Goal: Obtain resource: Obtain resource

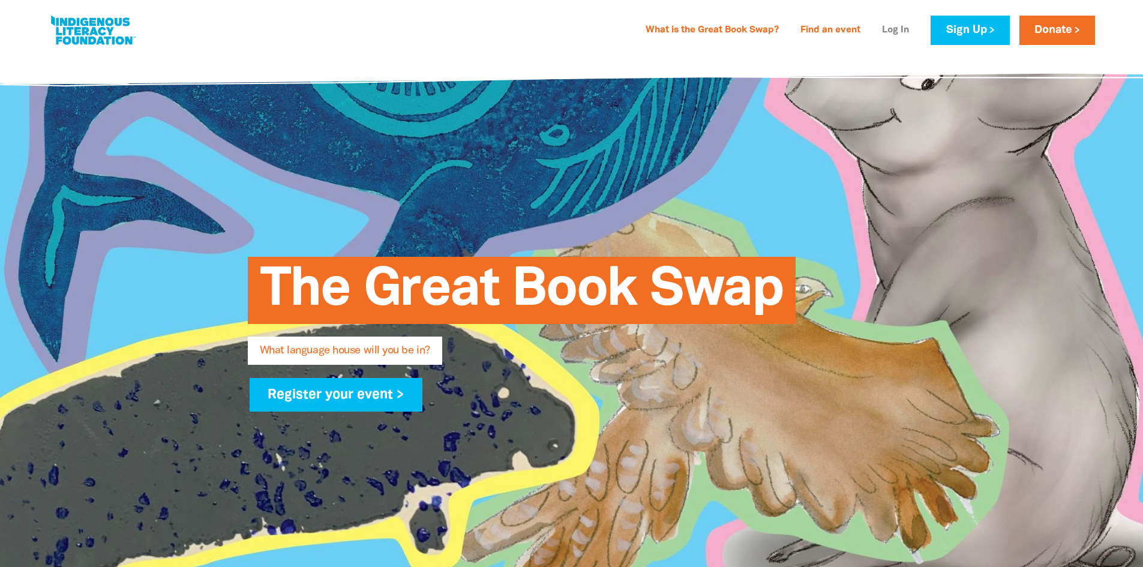
click at [890, 32] on link "Log In" at bounding box center [895, 30] width 41 height 19
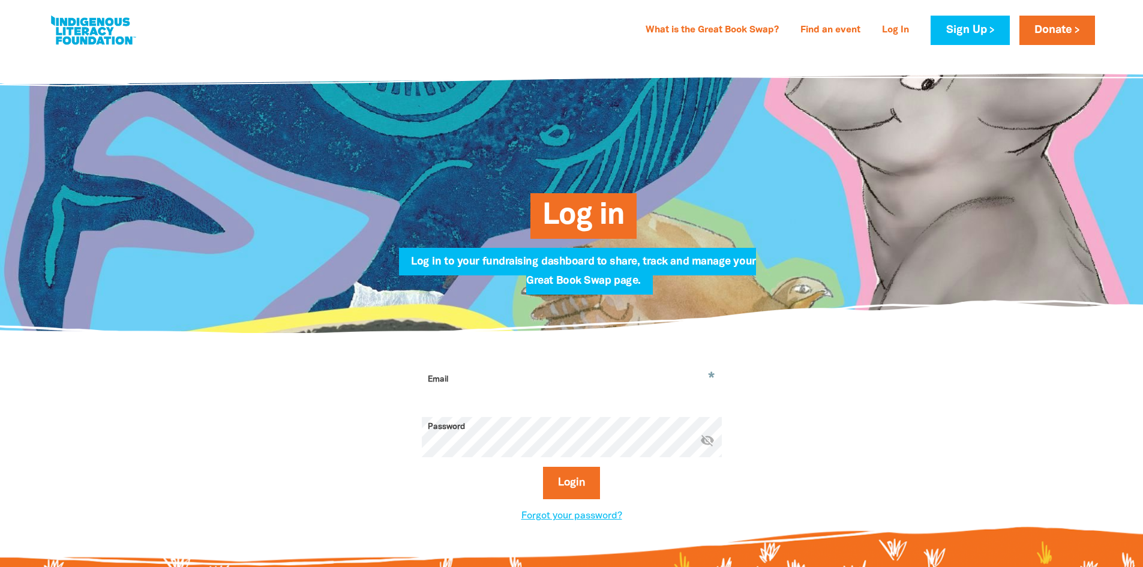
click at [681, 384] on input "Email" at bounding box center [572, 389] width 300 height 38
type input "[EMAIL_ADDRESS][DOMAIN_NAME]"
click at [543, 467] on button "Login" at bounding box center [571, 483] width 57 height 32
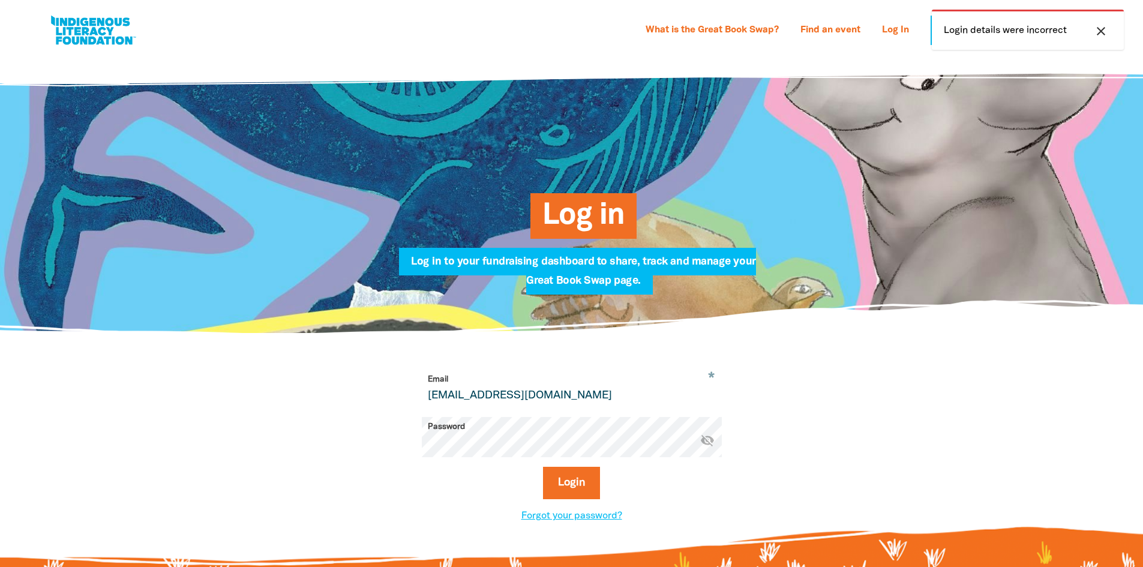
click at [699, 488] on div "Login" at bounding box center [572, 488] width 300 height 42
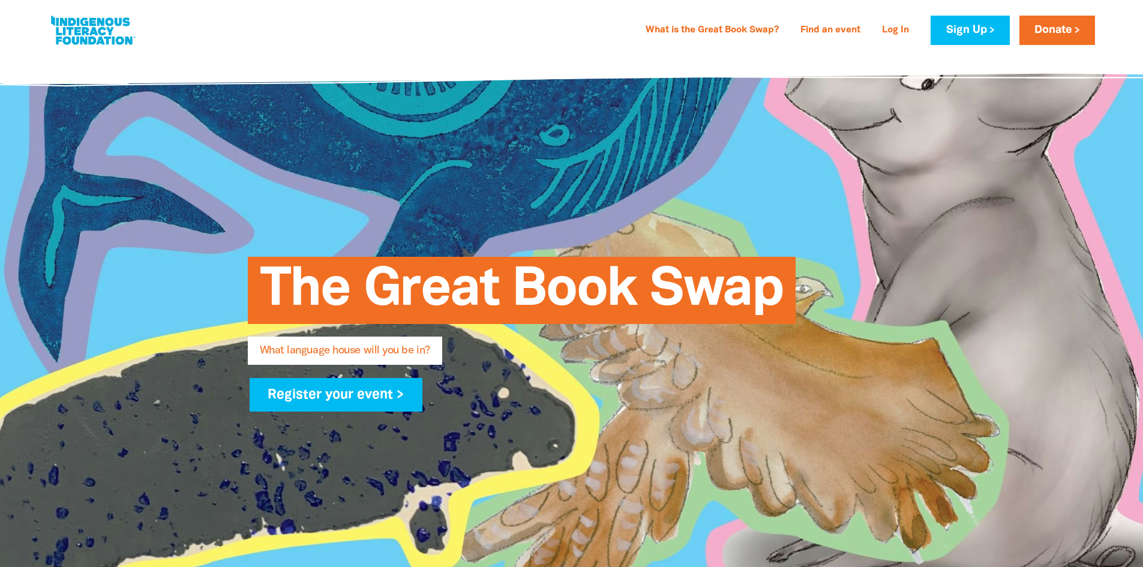
type input "[EMAIL_ADDRESS][DOMAIN_NAME]"
click at [895, 26] on link "Log In" at bounding box center [895, 30] width 41 height 19
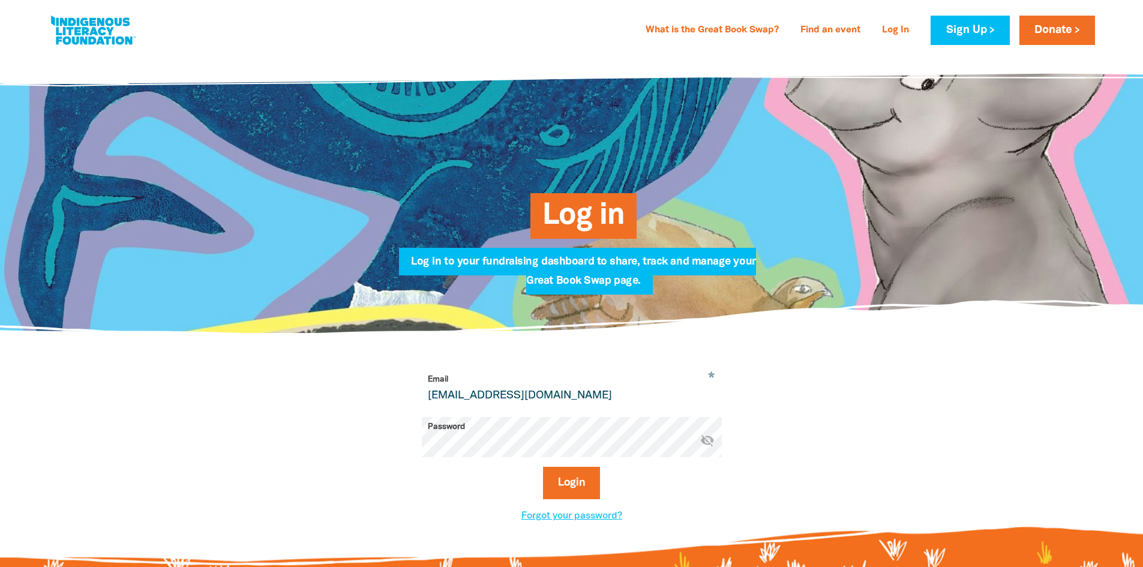
click at [895, 26] on link "Log In" at bounding box center [895, 30] width 41 height 19
click at [583, 485] on button "Login" at bounding box center [571, 483] width 57 height 32
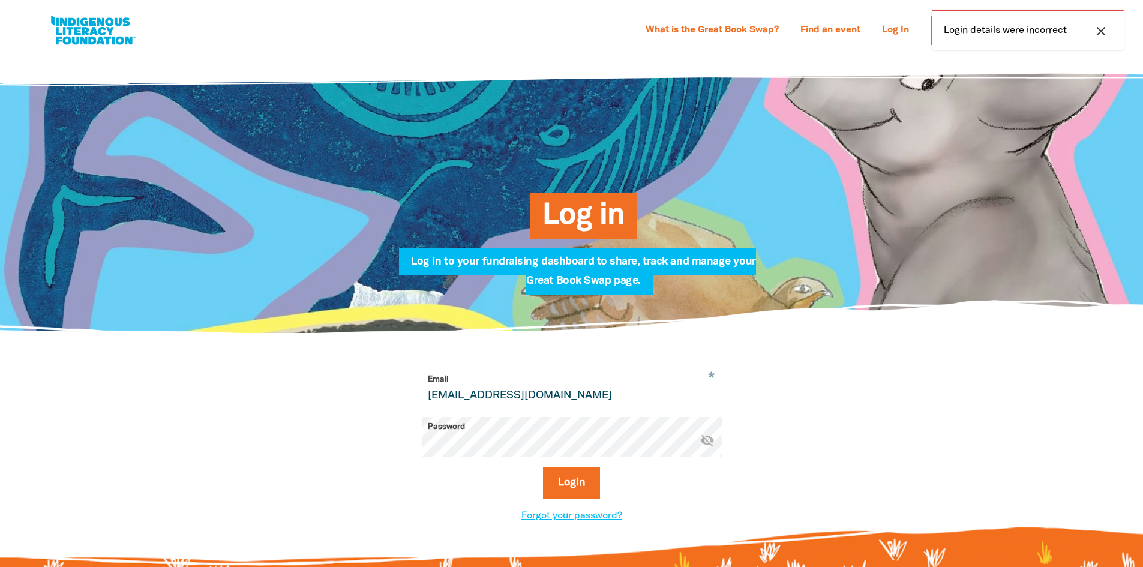
click at [1096, 31] on icon "close" at bounding box center [1101, 31] width 14 height 14
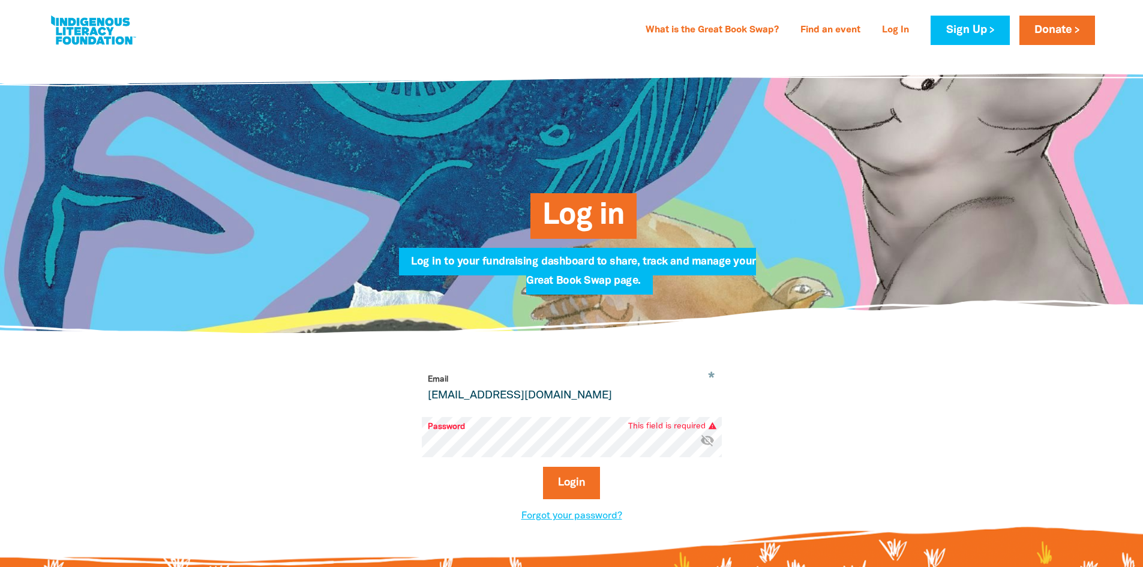
click at [573, 407] on input "[EMAIL_ADDRESS][DOMAIN_NAME]" at bounding box center [572, 389] width 300 height 38
type input "m"
type input "[EMAIL_ADDRESS][DOMAIN_NAME]"
click at [582, 399] on input "[EMAIL_ADDRESS][DOMAIN_NAME]" at bounding box center [572, 389] width 300 height 38
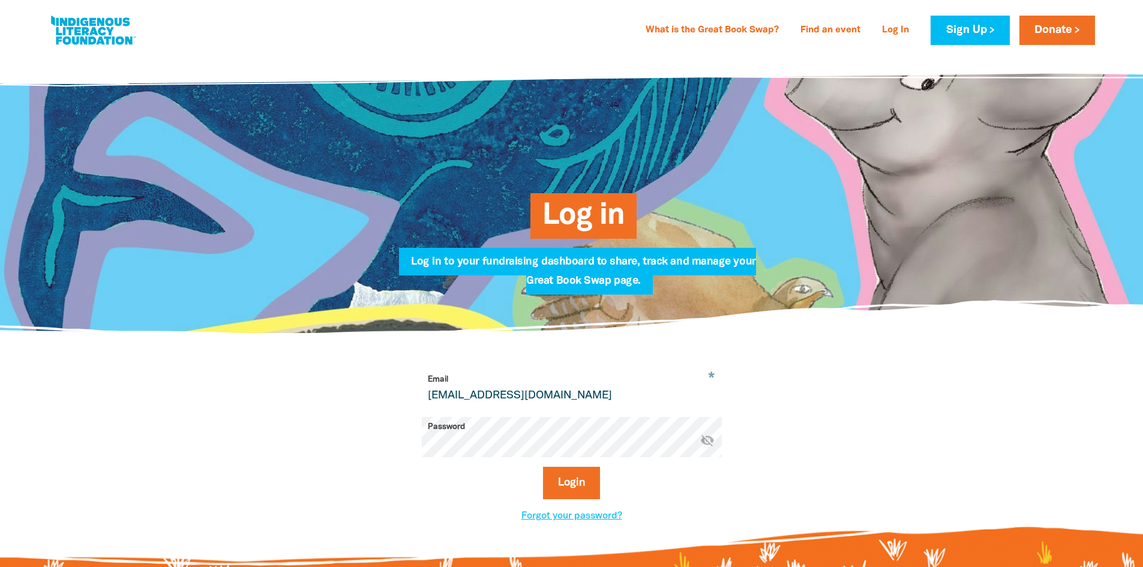
click at [543, 467] on button "Login" at bounding box center [571, 483] width 57 height 32
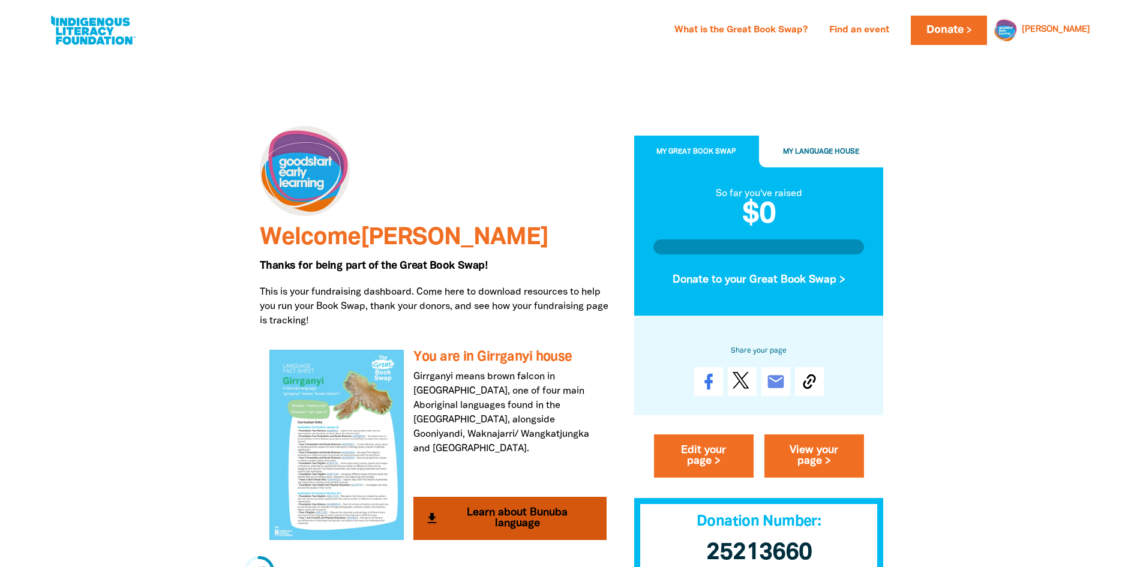
click at [518, 513] on button "get_app Learn about Bunuba language" at bounding box center [509, 518] width 193 height 43
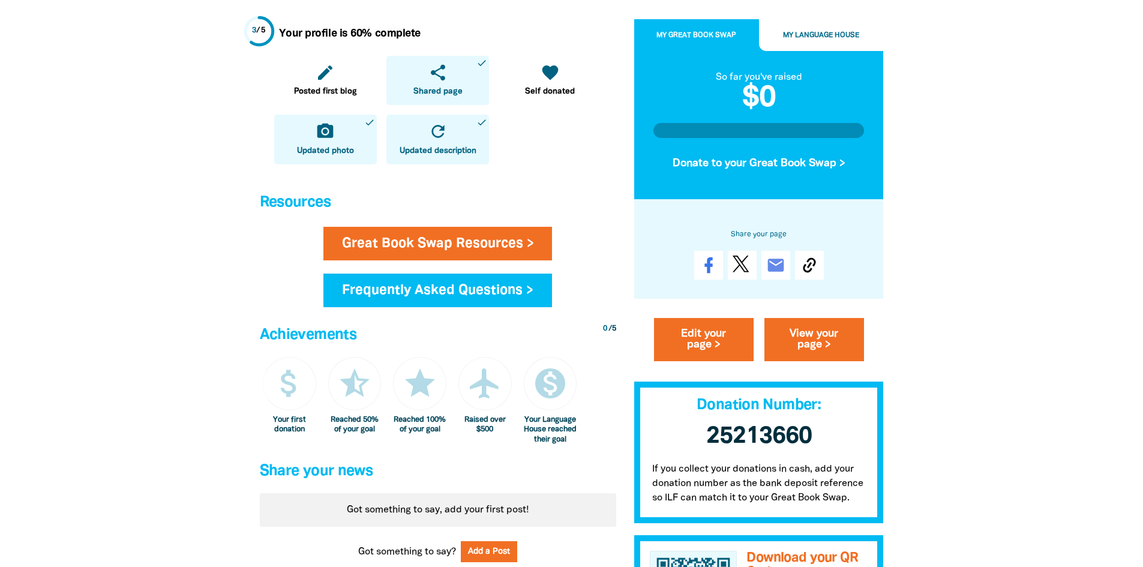
scroll to position [840, 0]
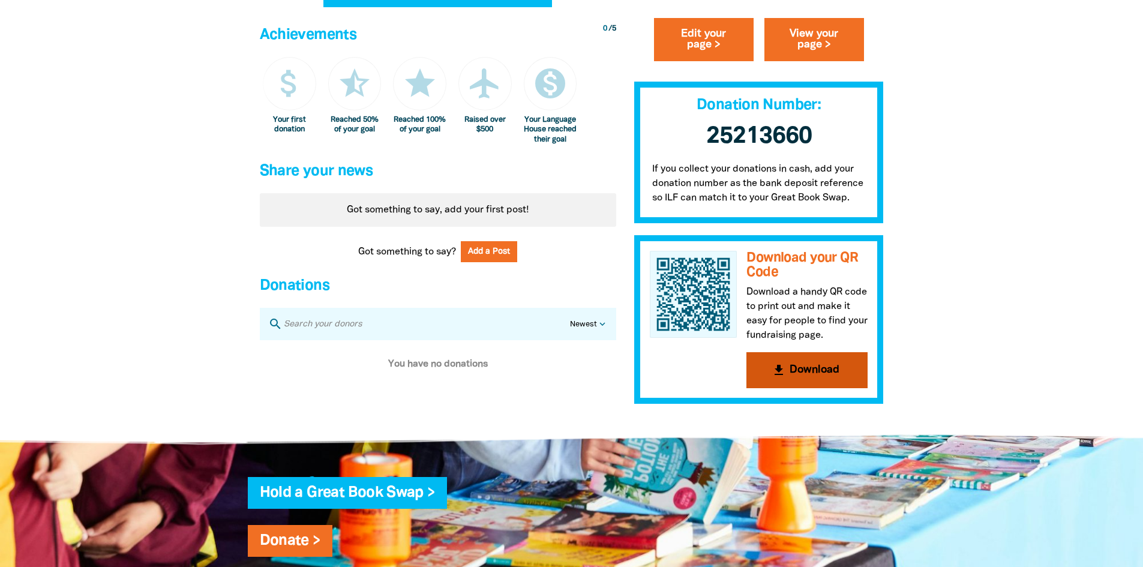
click at [813, 376] on button "get_app Download" at bounding box center [807, 370] width 121 height 36
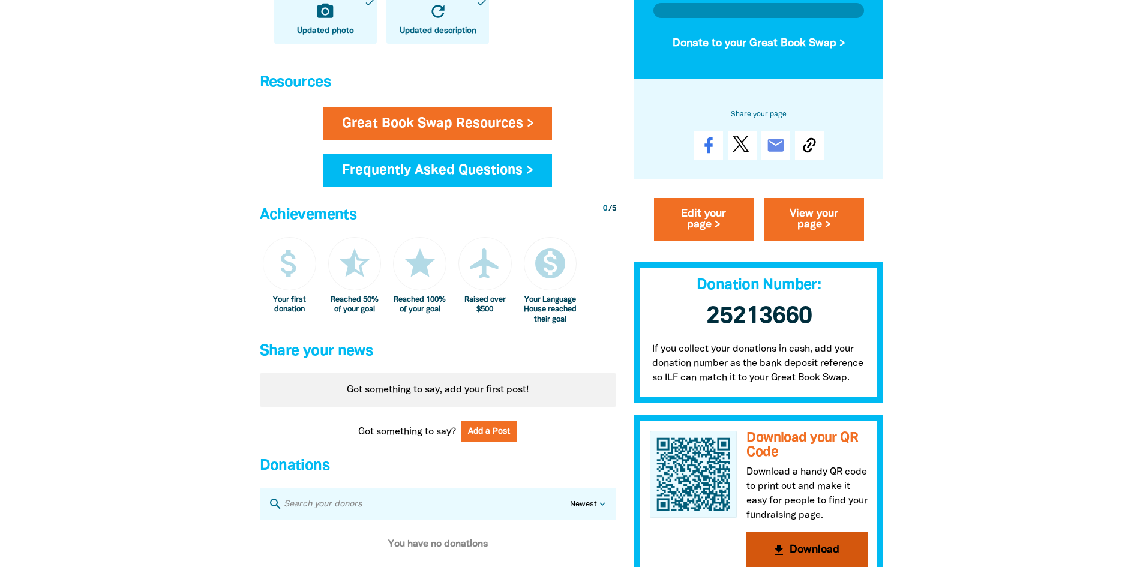
scroll to position [420, 0]
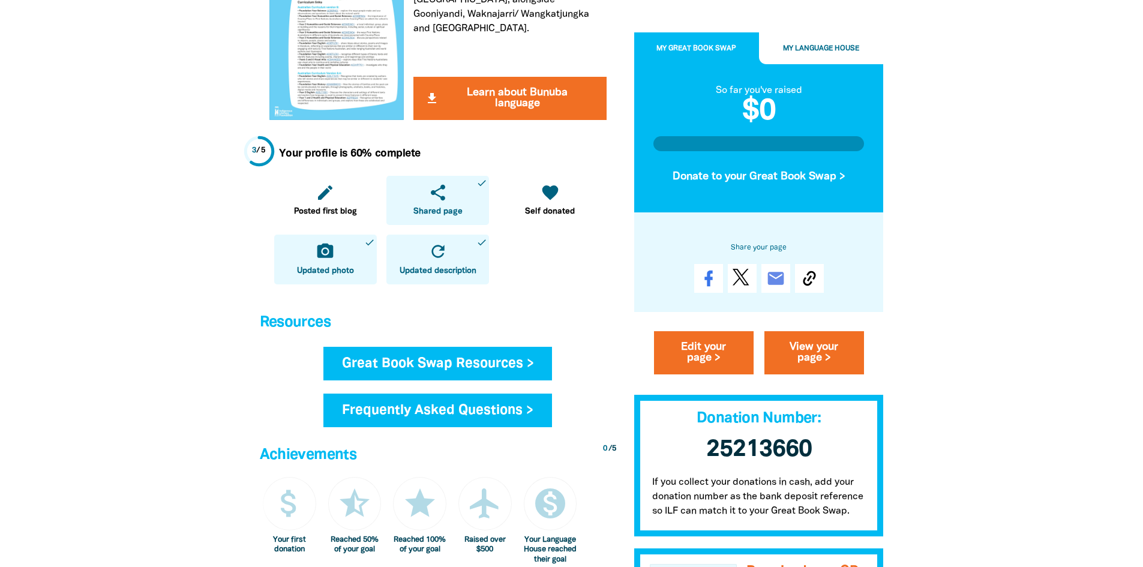
click at [518, 364] on link "Great Book Swap Resources >" at bounding box center [437, 364] width 229 height 34
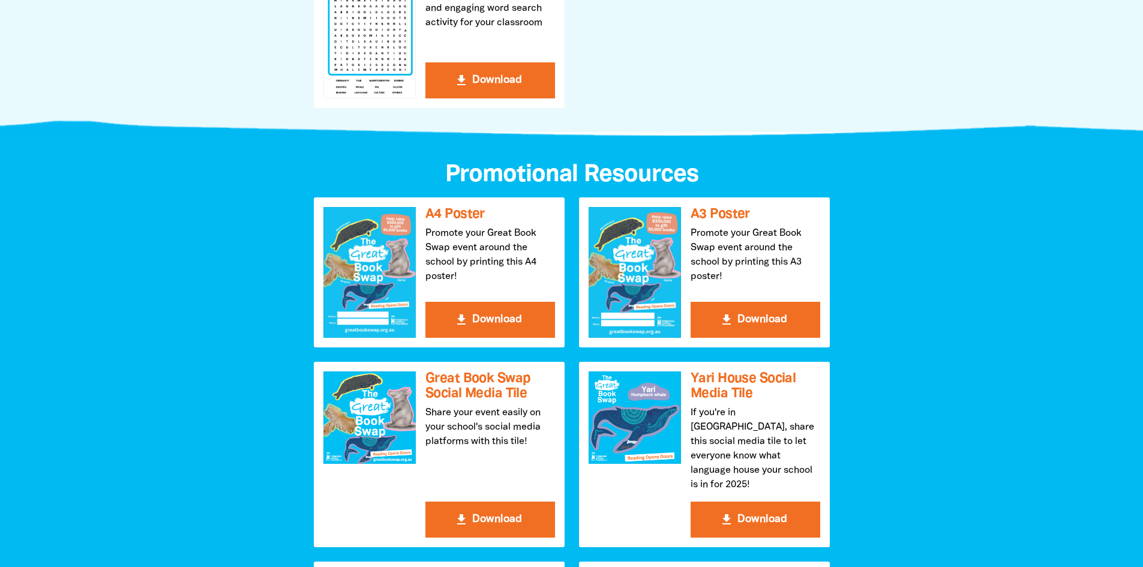
scroll to position [1380, 0]
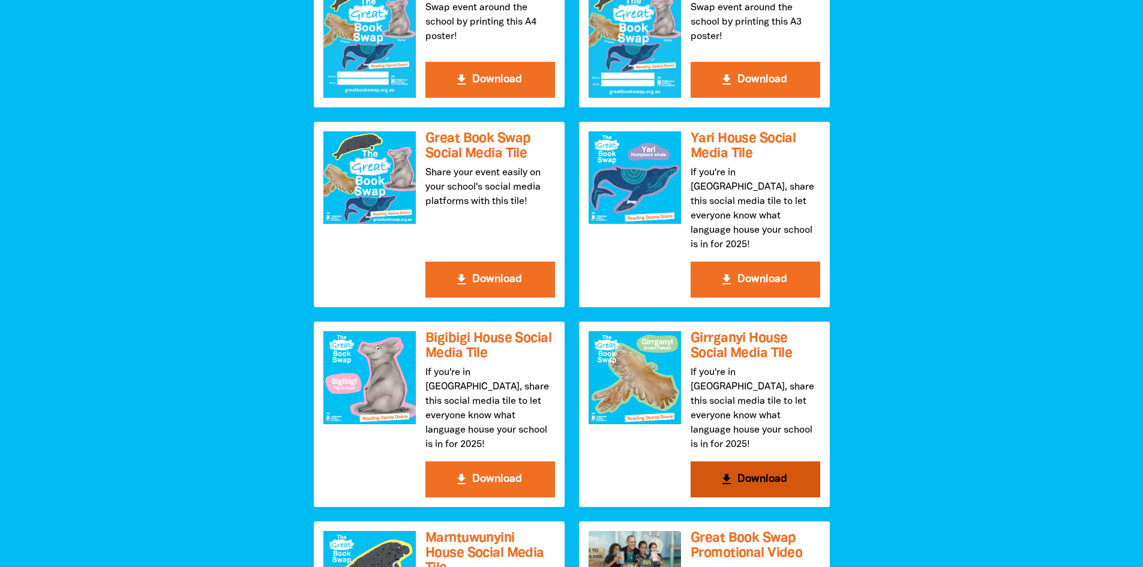
click at [764, 461] on button "get_app Download" at bounding box center [756, 479] width 130 height 36
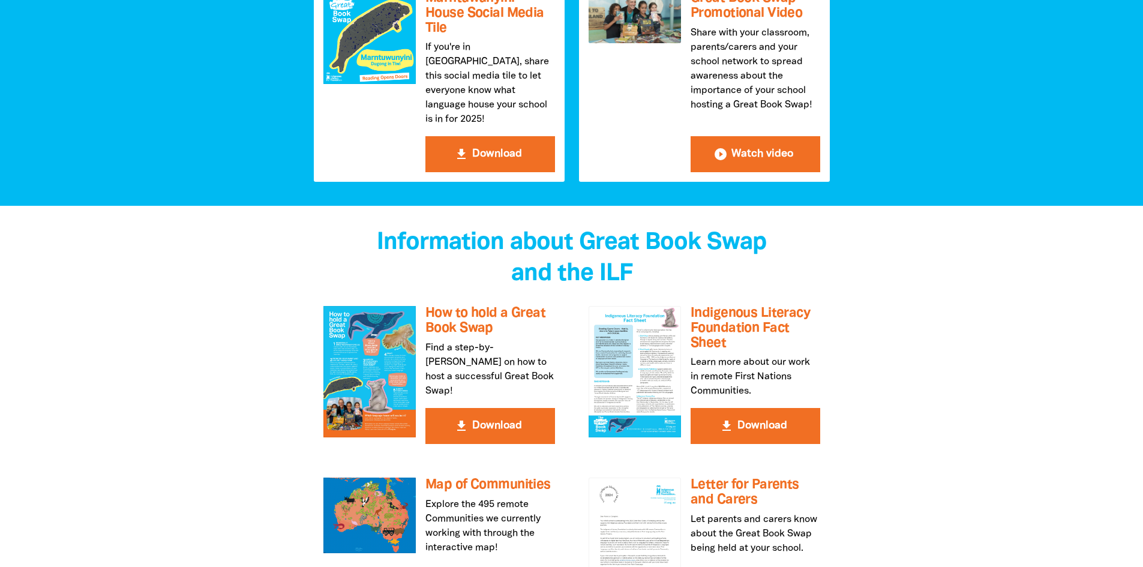
scroll to position [2160, 0]
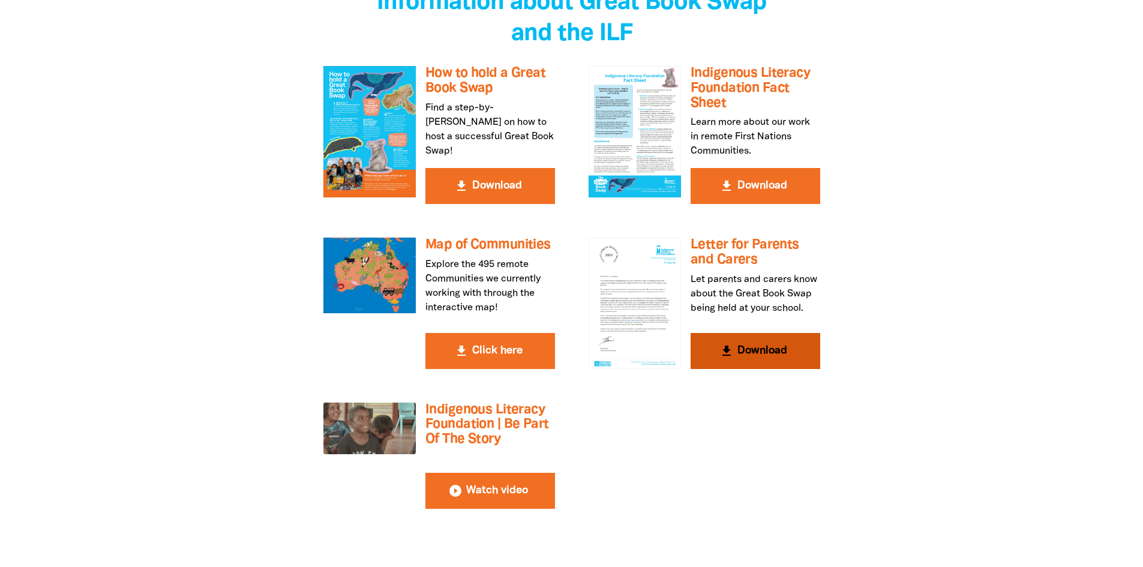
click at [776, 333] on button "get_app Download" at bounding box center [756, 351] width 130 height 36
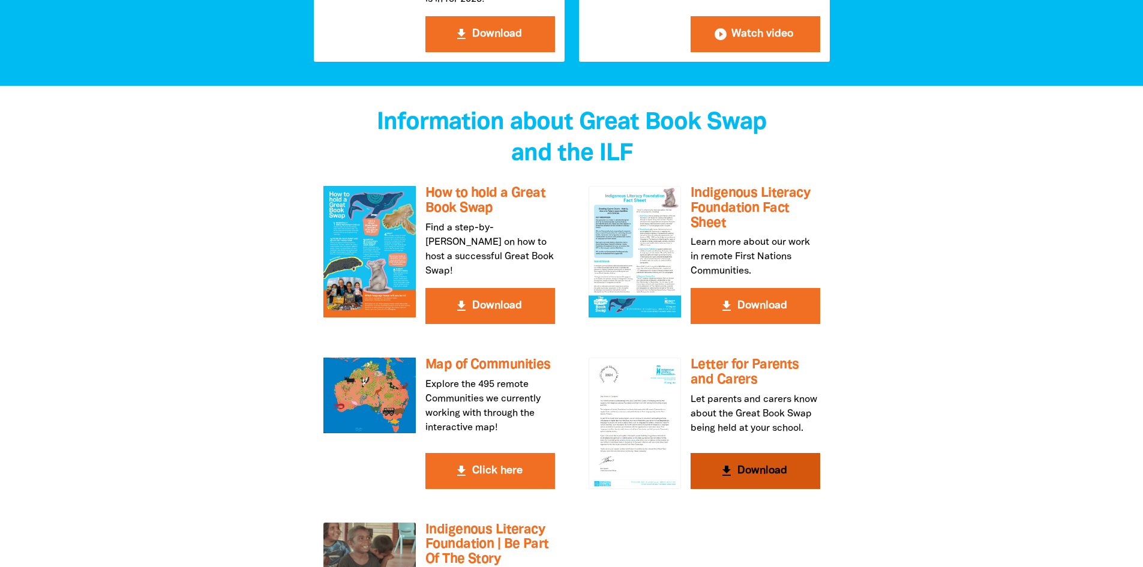
scroll to position [1920, 0]
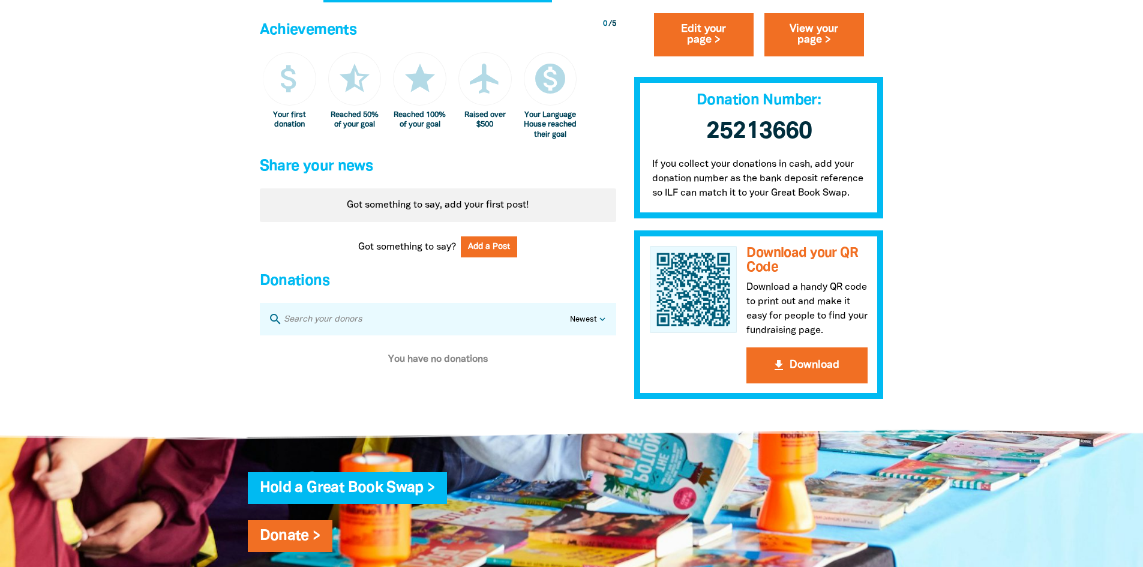
scroll to position [605, 0]
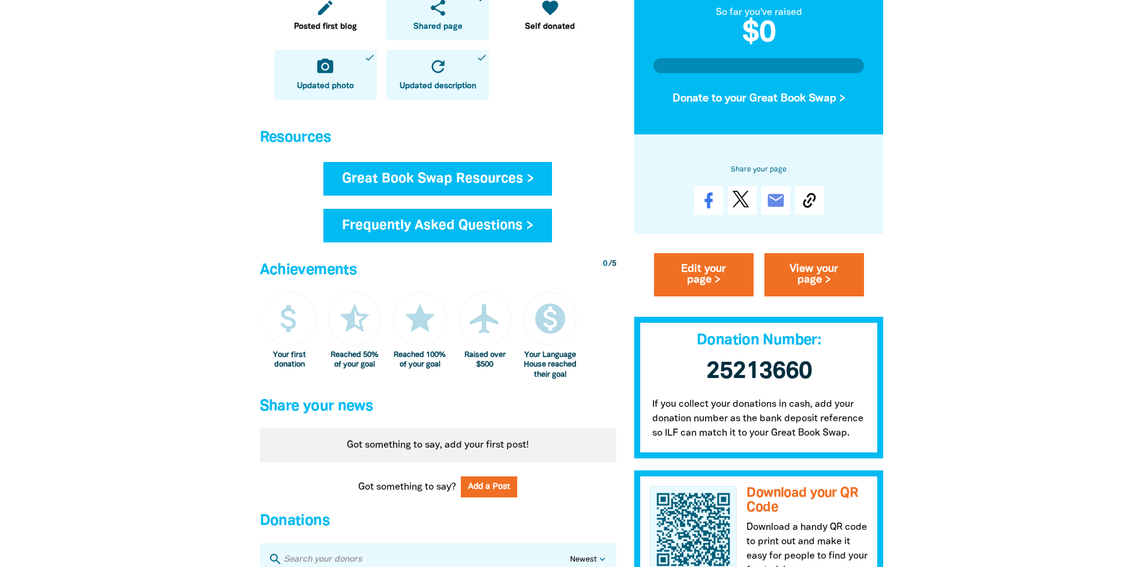
click at [501, 181] on link "Great Book Swap Resources >" at bounding box center [437, 179] width 229 height 34
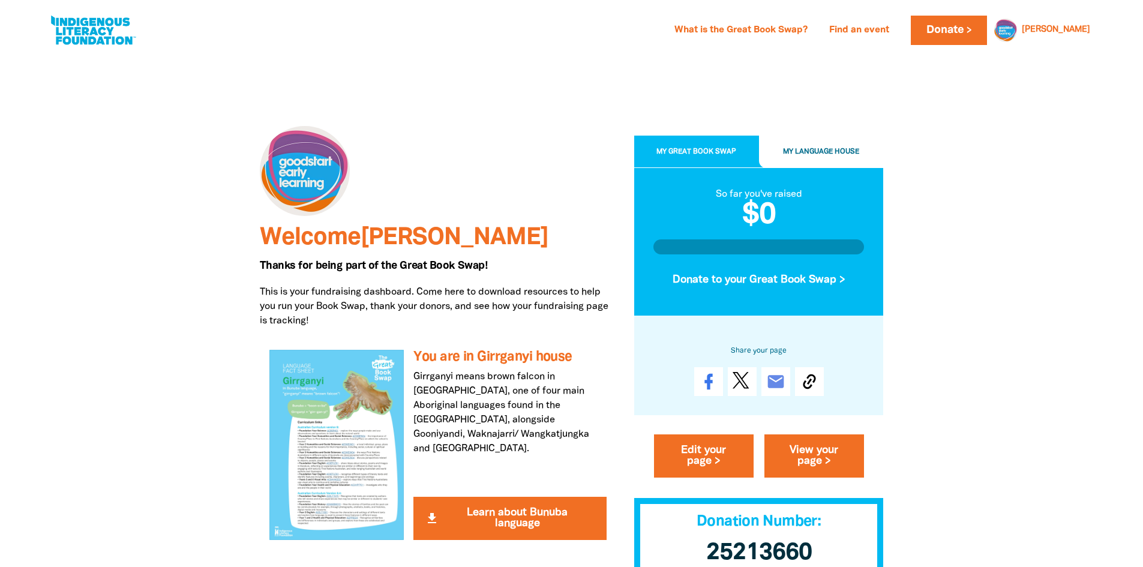
scroll to position [605, 0]
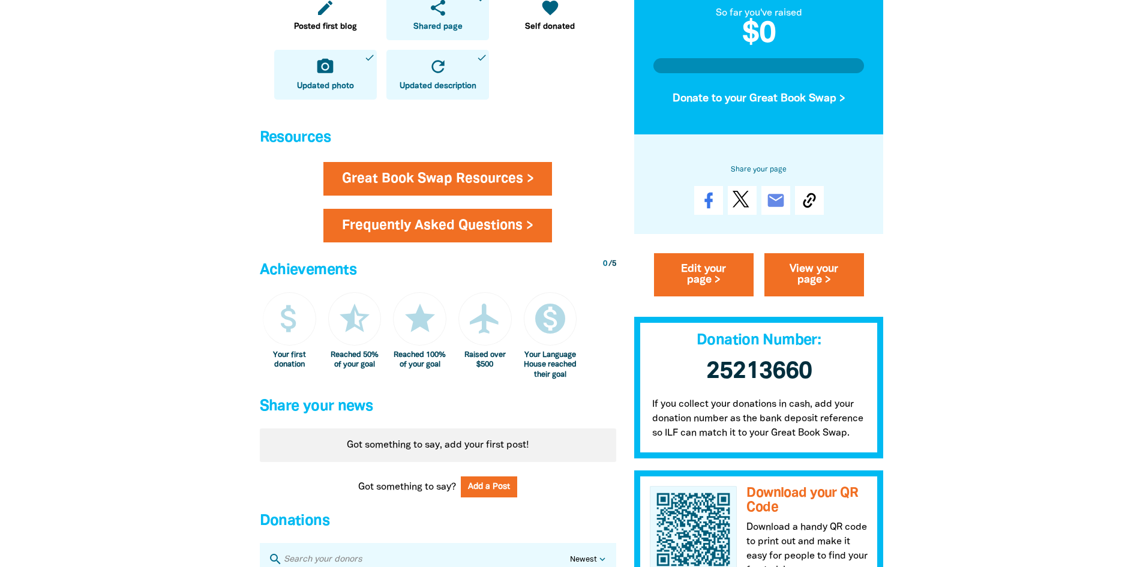
click at [392, 233] on link "Frequently Asked Questions >" at bounding box center [437, 226] width 229 height 34
